Goal: Task Accomplishment & Management: Manage account settings

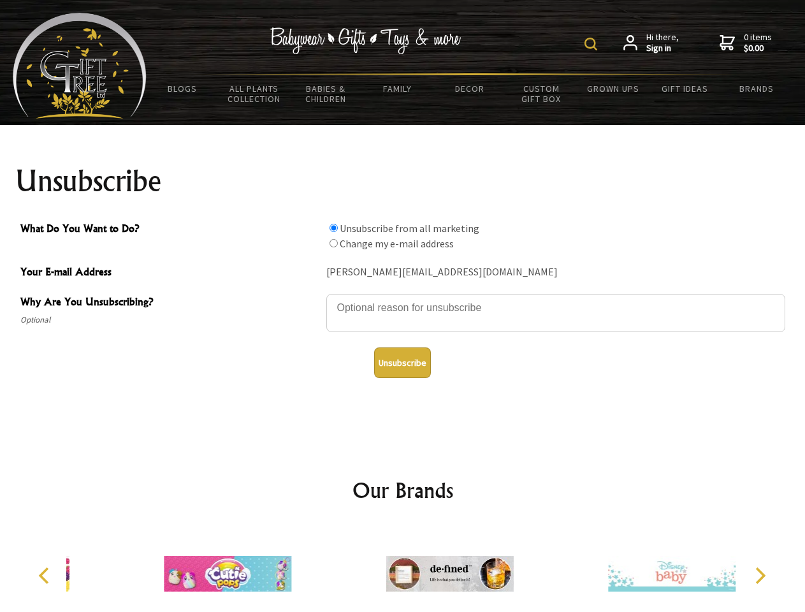
click at [593, 44] on img at bounding box center [591, 44] width 13 height 13
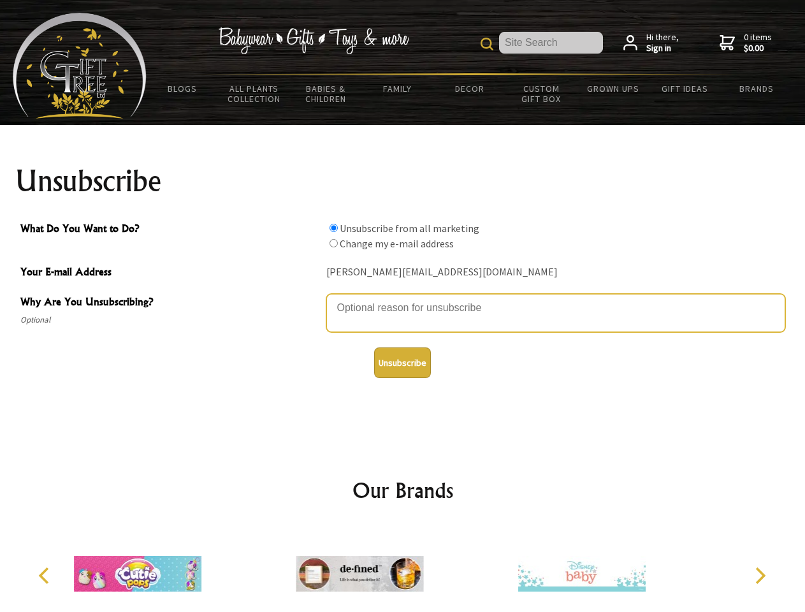
click at [403, 298] on textarea "Why Are You Unsubscribing?" at bounding box center [555, 313] width 459 height 38
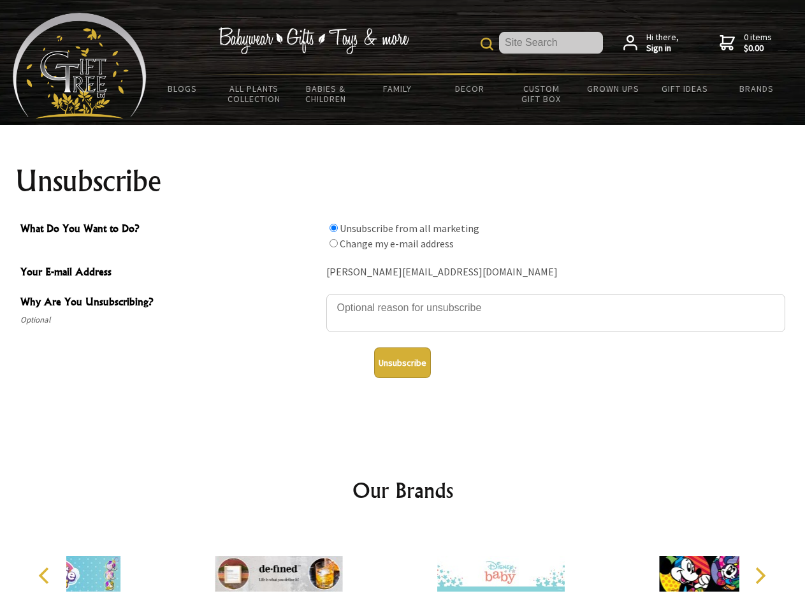
click at [333, 228] on input "What Do You Want to Do?" at bounding box center [334, 228] width 8 height 8
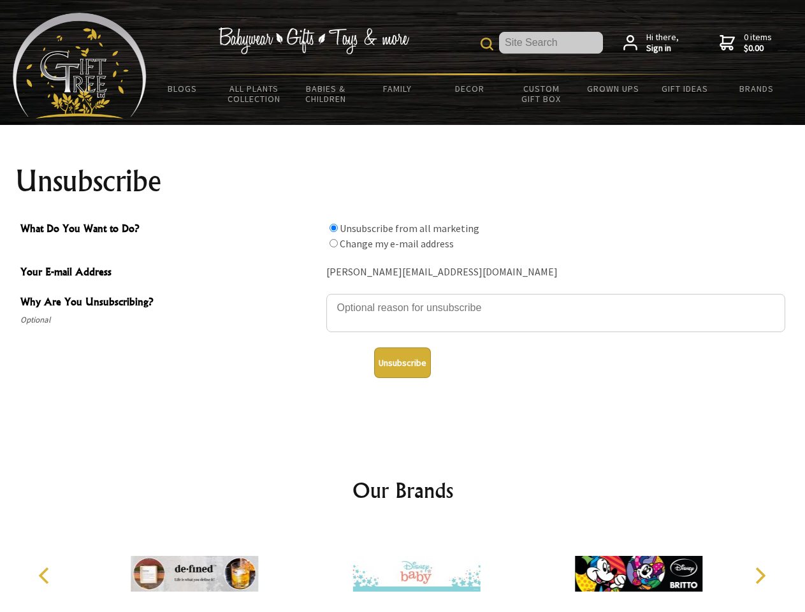
click at [333, 243] on input "What Do You Want to Do?" at bounding box center [334, 243] width 8 height 8
radio input "true"
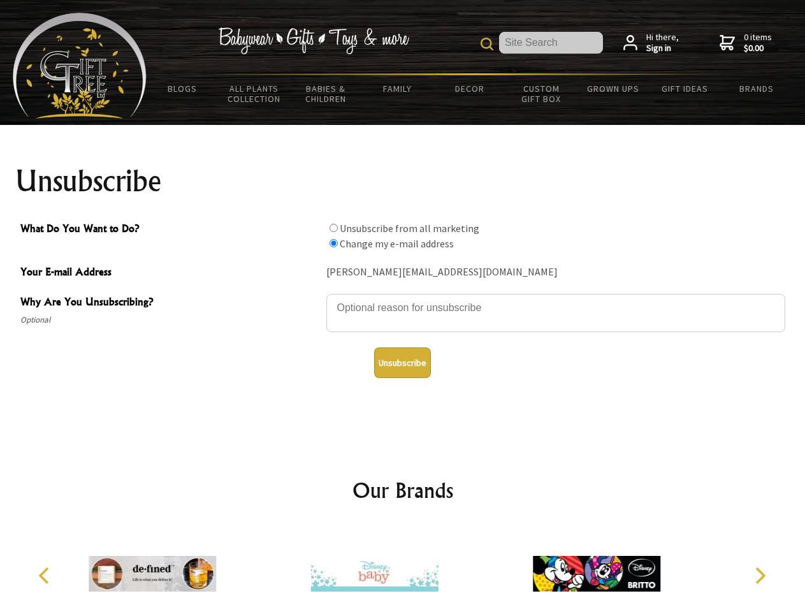
click at [402, 363] on button "Unsubscribe" at bounding box center [402, 363] width 57 height 31
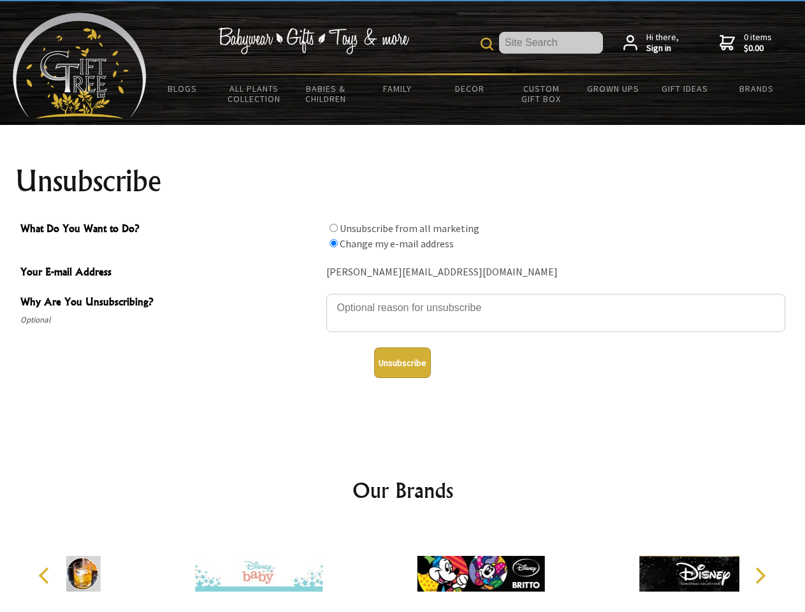
click at [417, 569] on img at bounding box center [481, 574] width 128 height 96
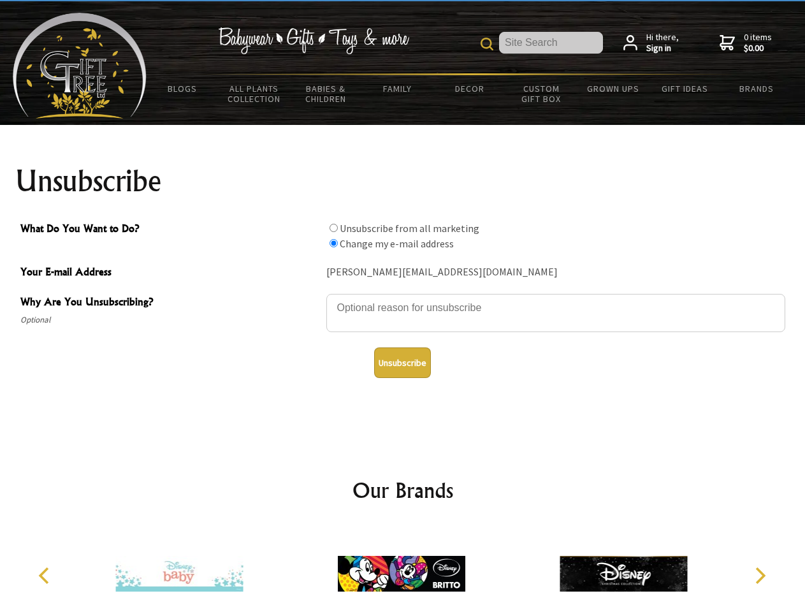
click at [46, 576] on icon "Previous" at bounding box center [45, 575] width 17 height 17
click at [760, 576] on icon "Next" at bounding box center [759, 575] width 17 height 17
